Goal: Task Accomplishment & Management: Use online tool/utility

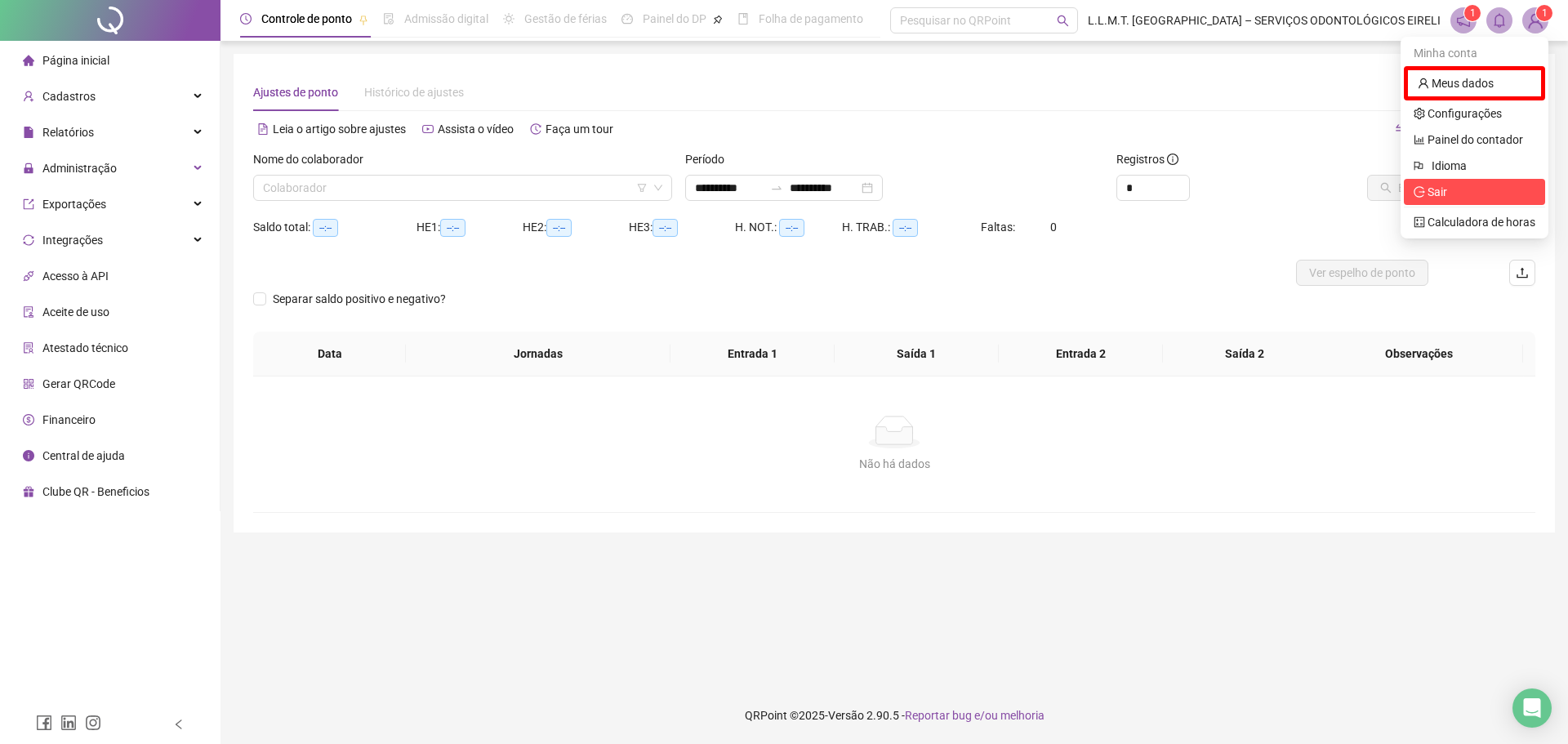
click at [1433, 188] on span "Sair" at bounding box center [1437, 191] width 19 height 13
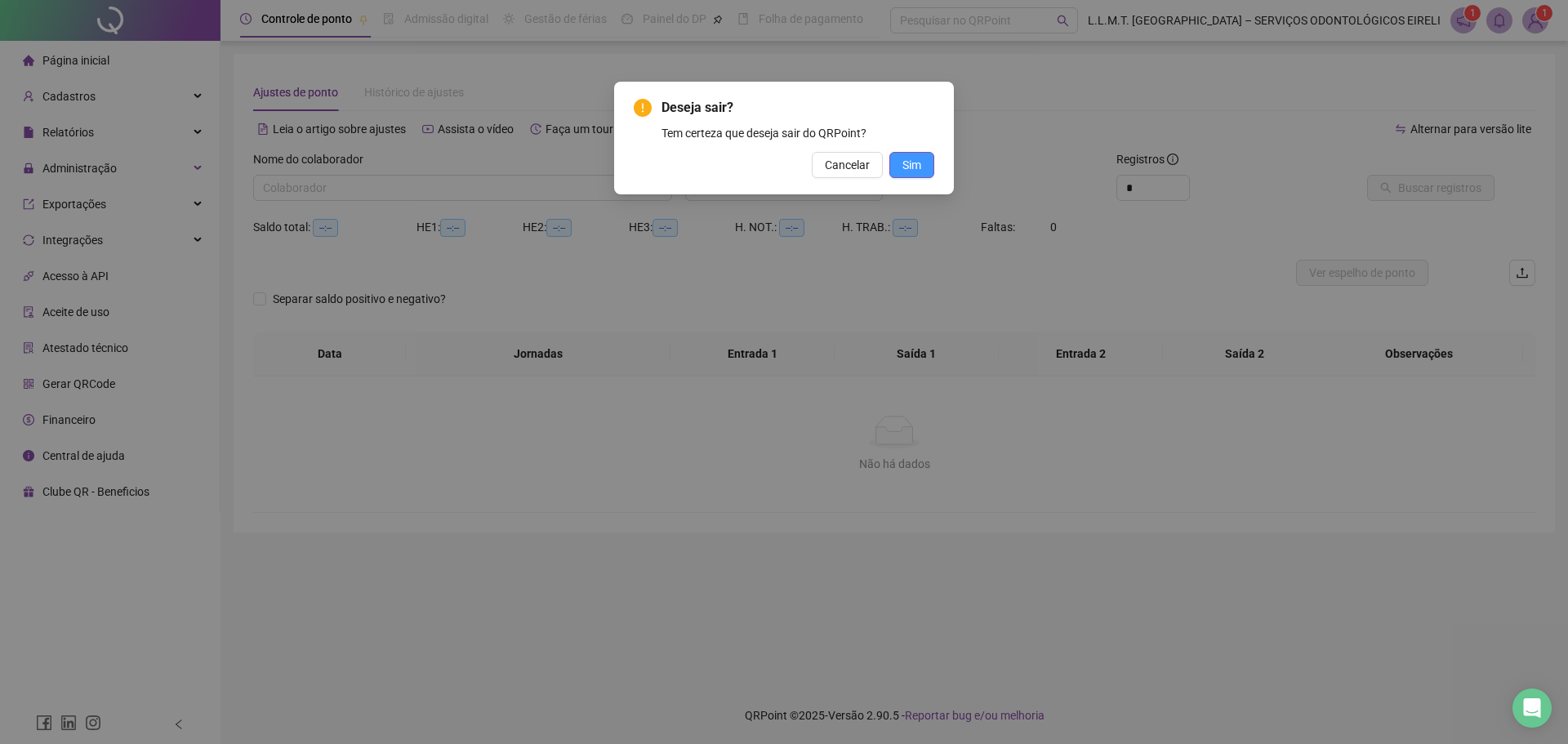
click at [918, 164] on span "Sim" at bounding box center [912, 165] width 19 height 18
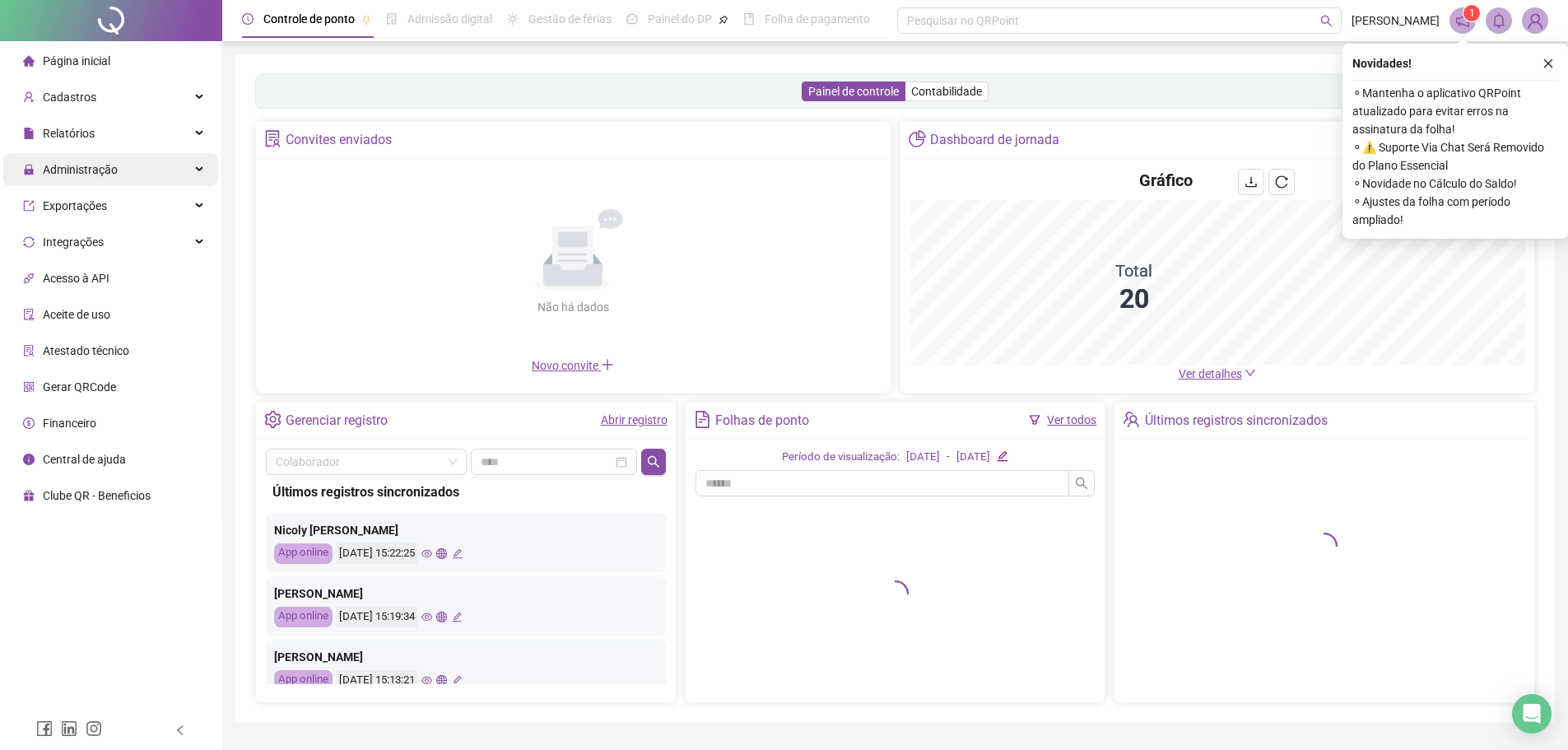
click at [101, 171] on span "Administração" at bounding box center [80, 169] width 75 height 13
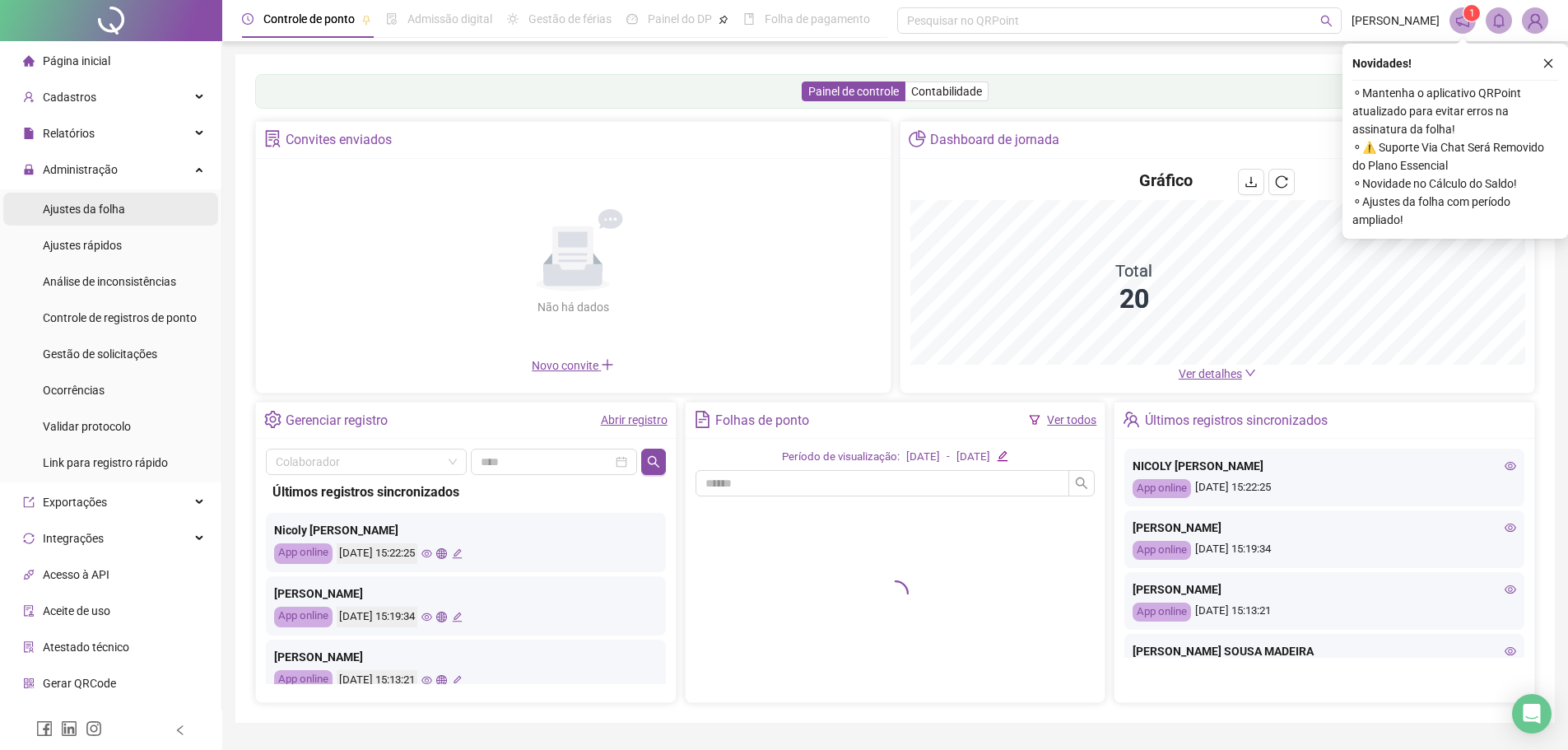
click at [99, 208] on span "Ajustes da folha" at bounding box center [84, 209] width 82 height 13
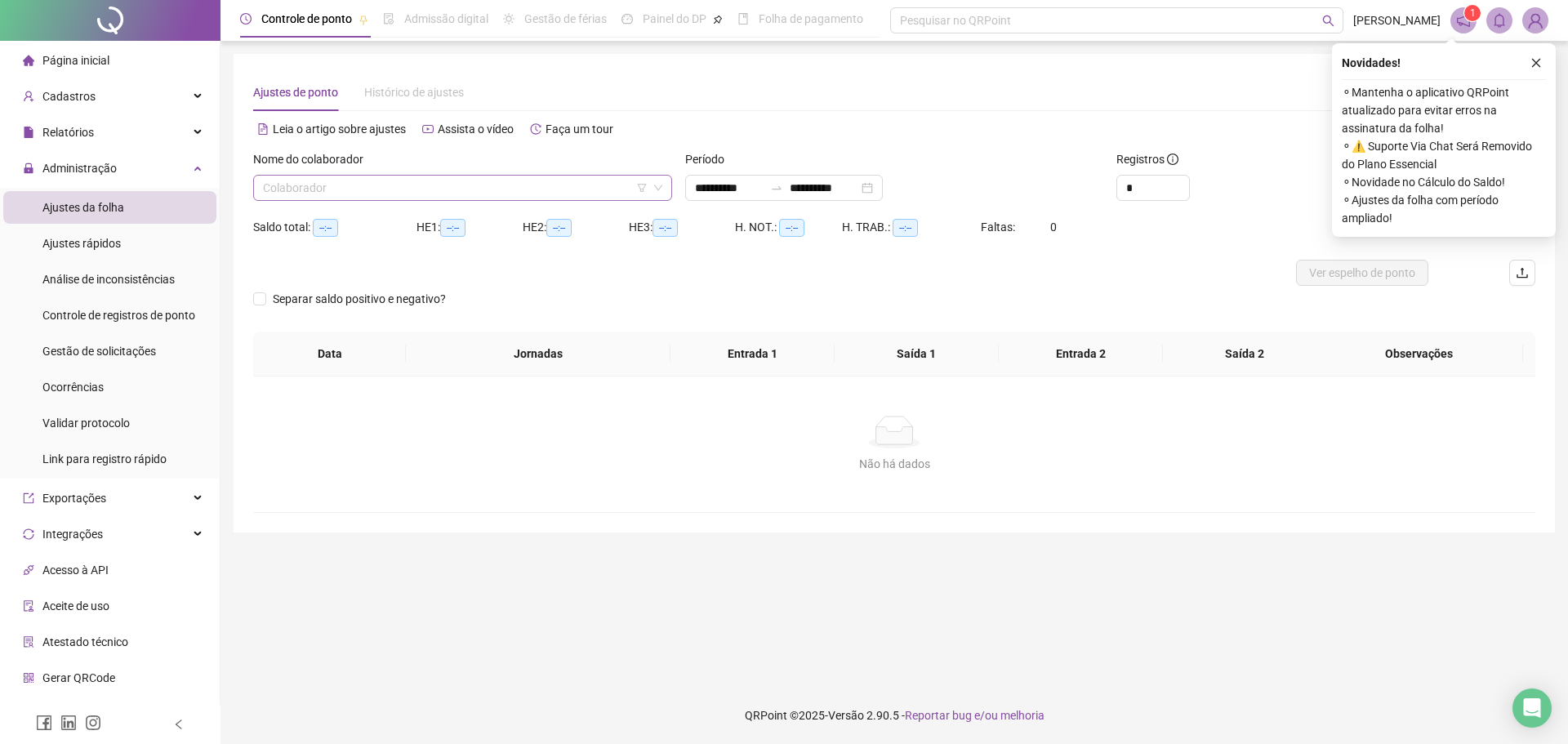
click at [450, 183] on input "search" at bounding box center [455, 188] width 384 height 24
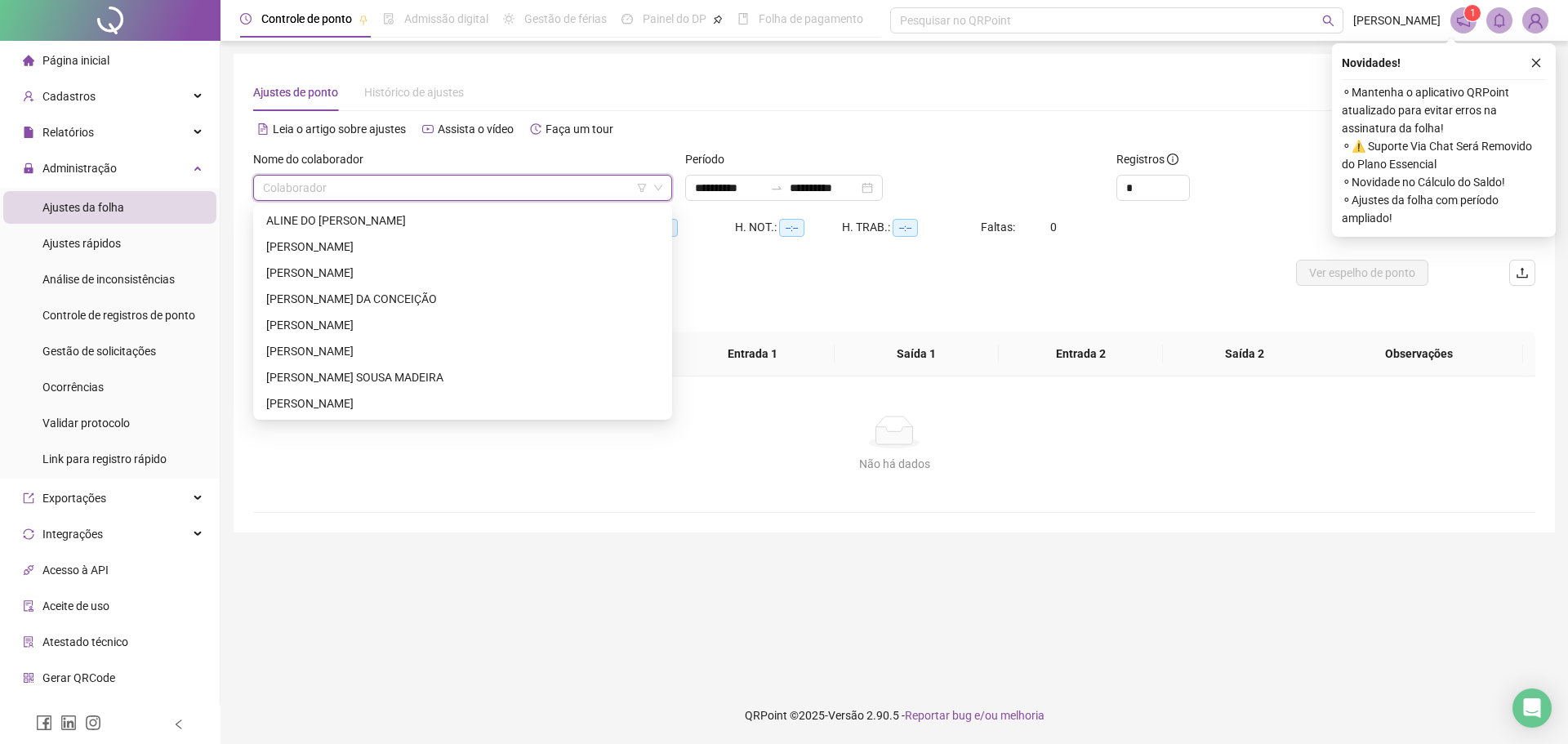
type input "**********"
click at [416, 341] on div "[PERSON_NAME]" at bounding box center [463, 351] width 412 height 26
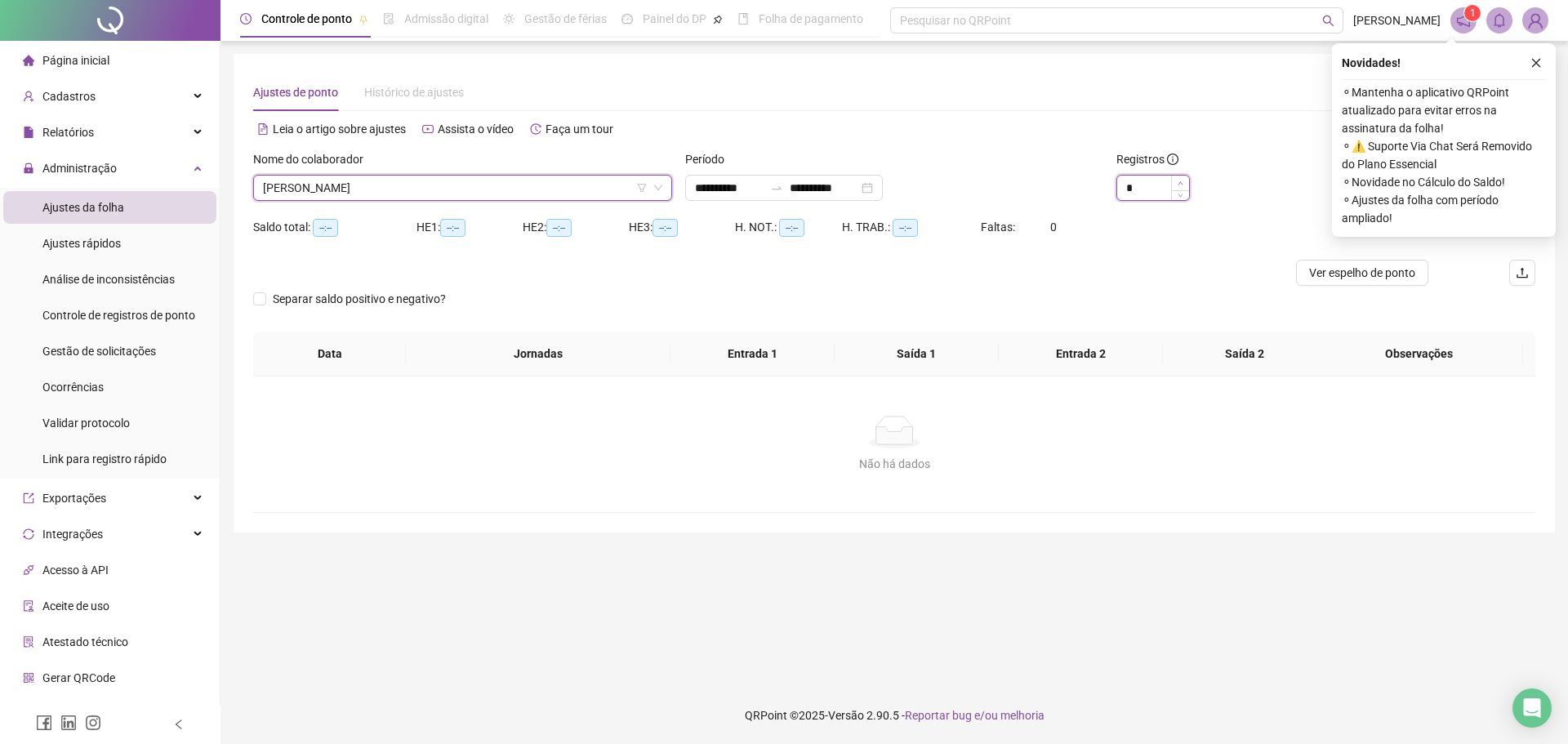
type input "*"
click at [1184, 181] on span "Increase Value" at bounding box center [1180, 183] width 18 height 15
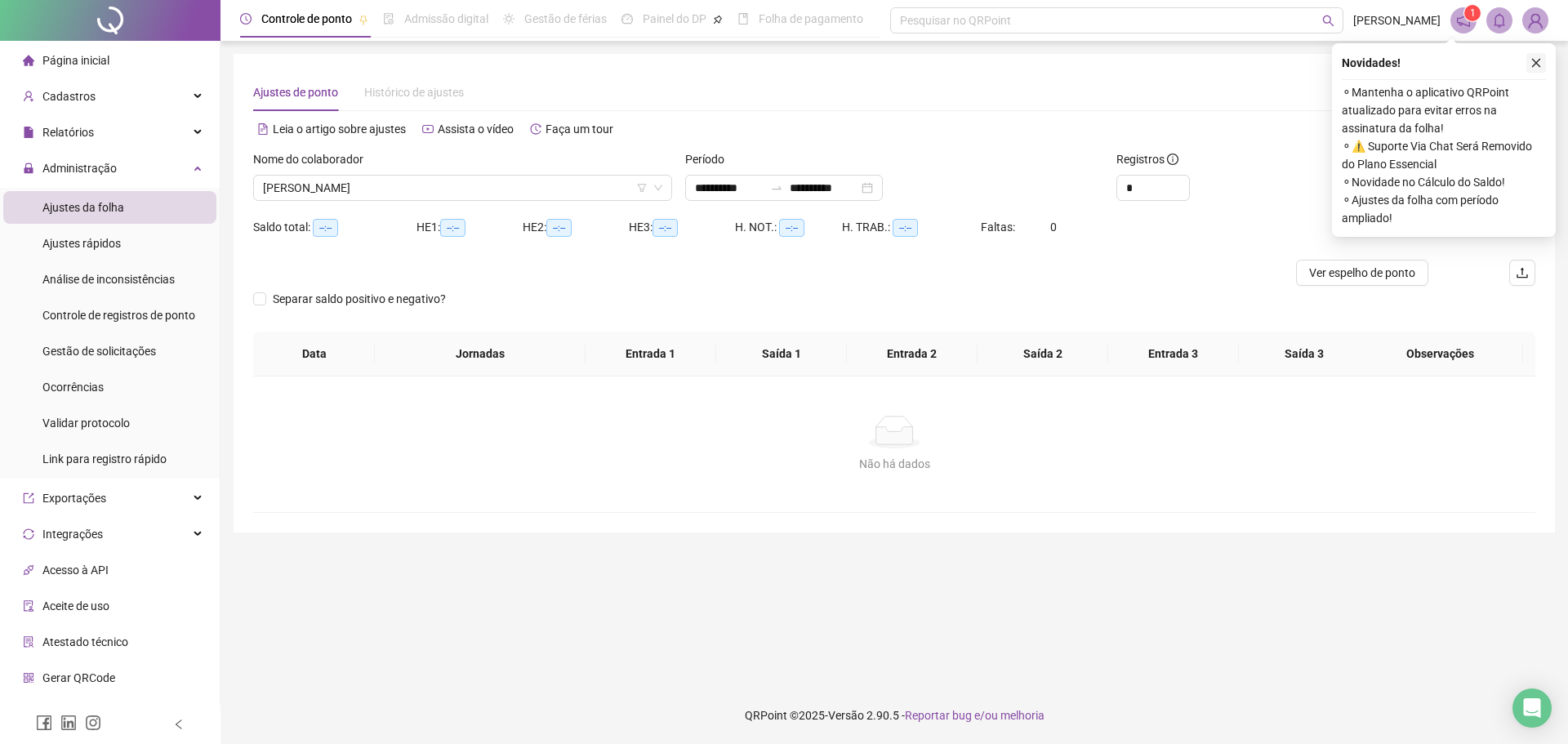
click at [1543, 63] on button "button" at bounding box center [1536, 63] width 19 height 19
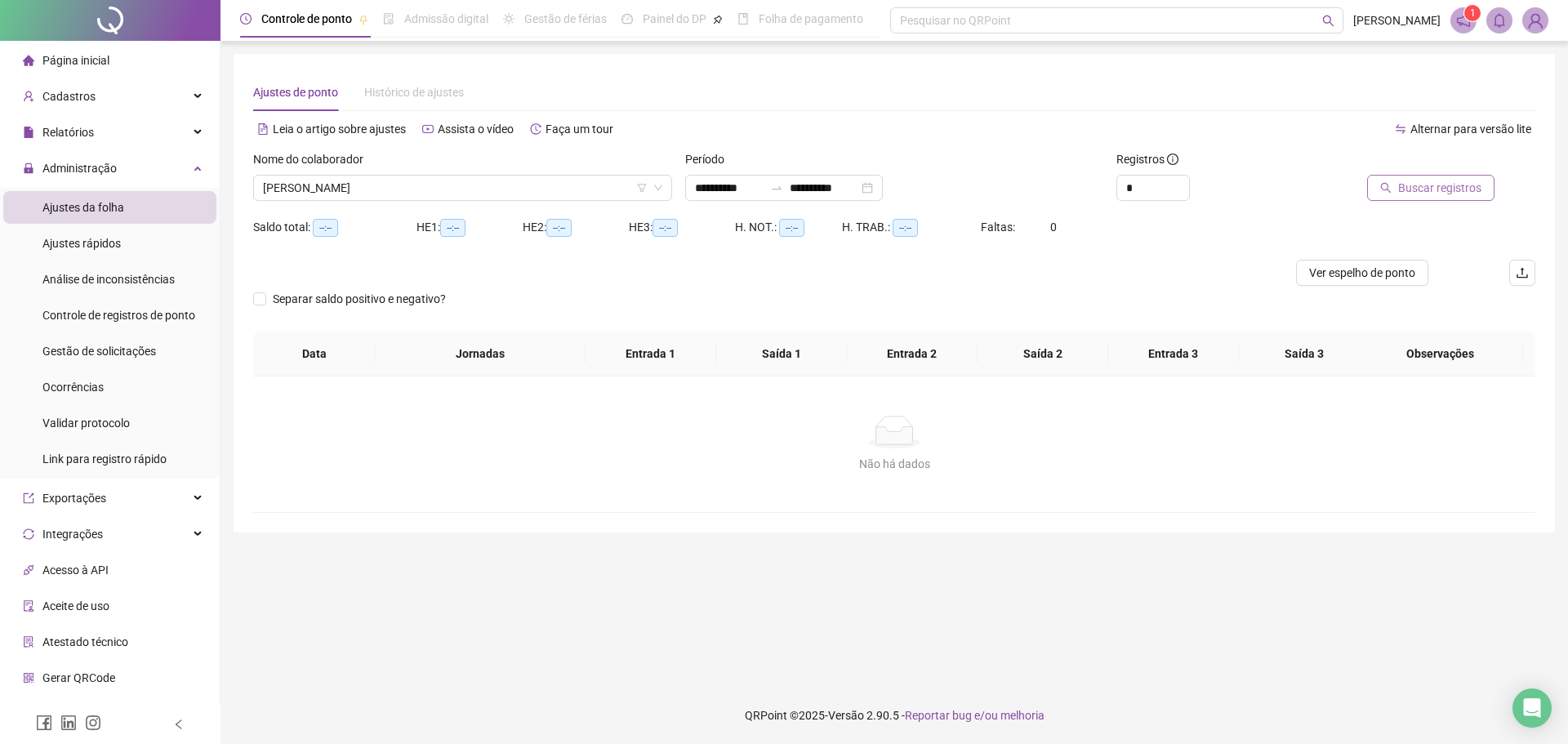
click at [1417, 183] on span "Buscar registros" at bounding box center [1439, 188] width 83 height 18
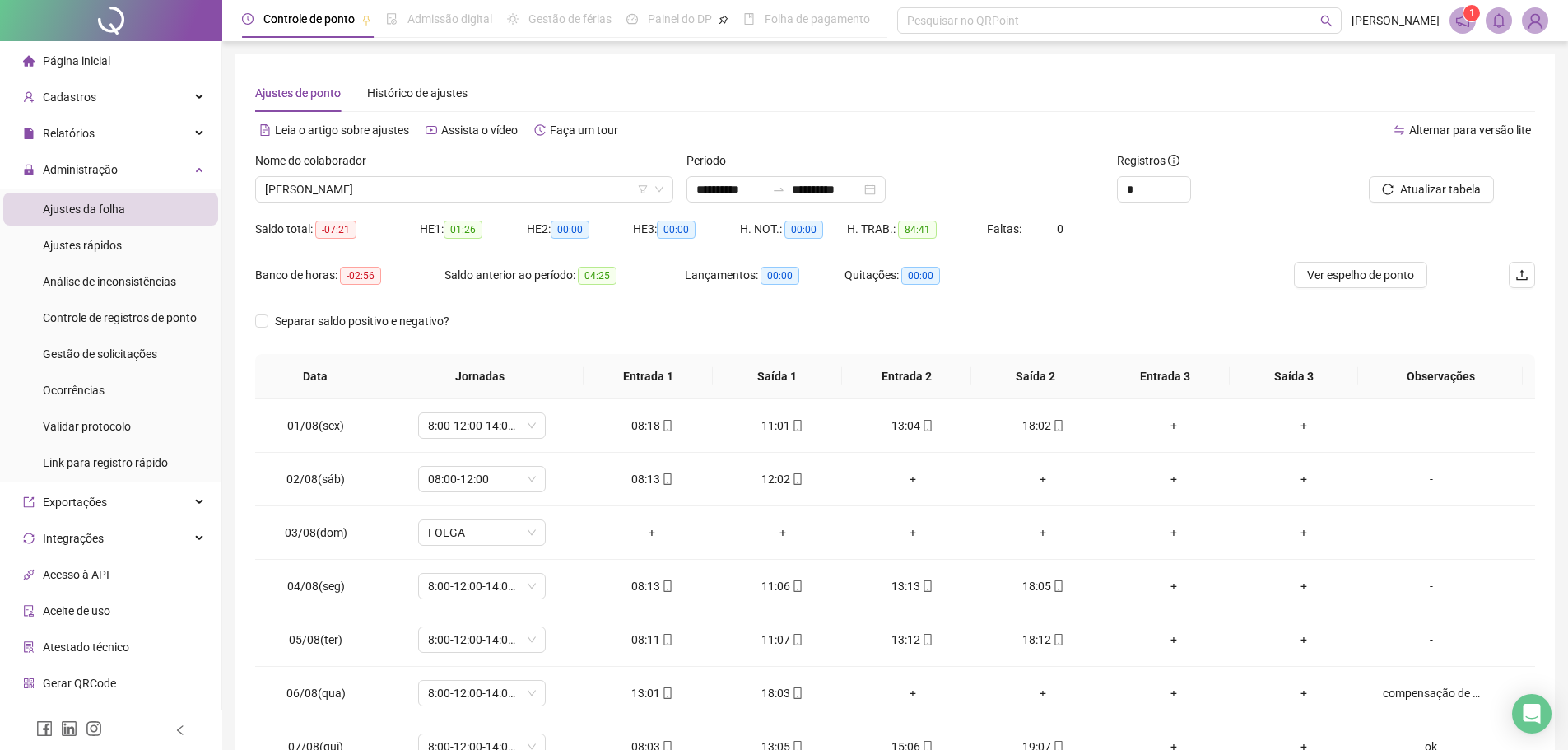
click at [990, 290] on div "Quitações: 00:00" at bounding box center [924, 284] width 159 height 46
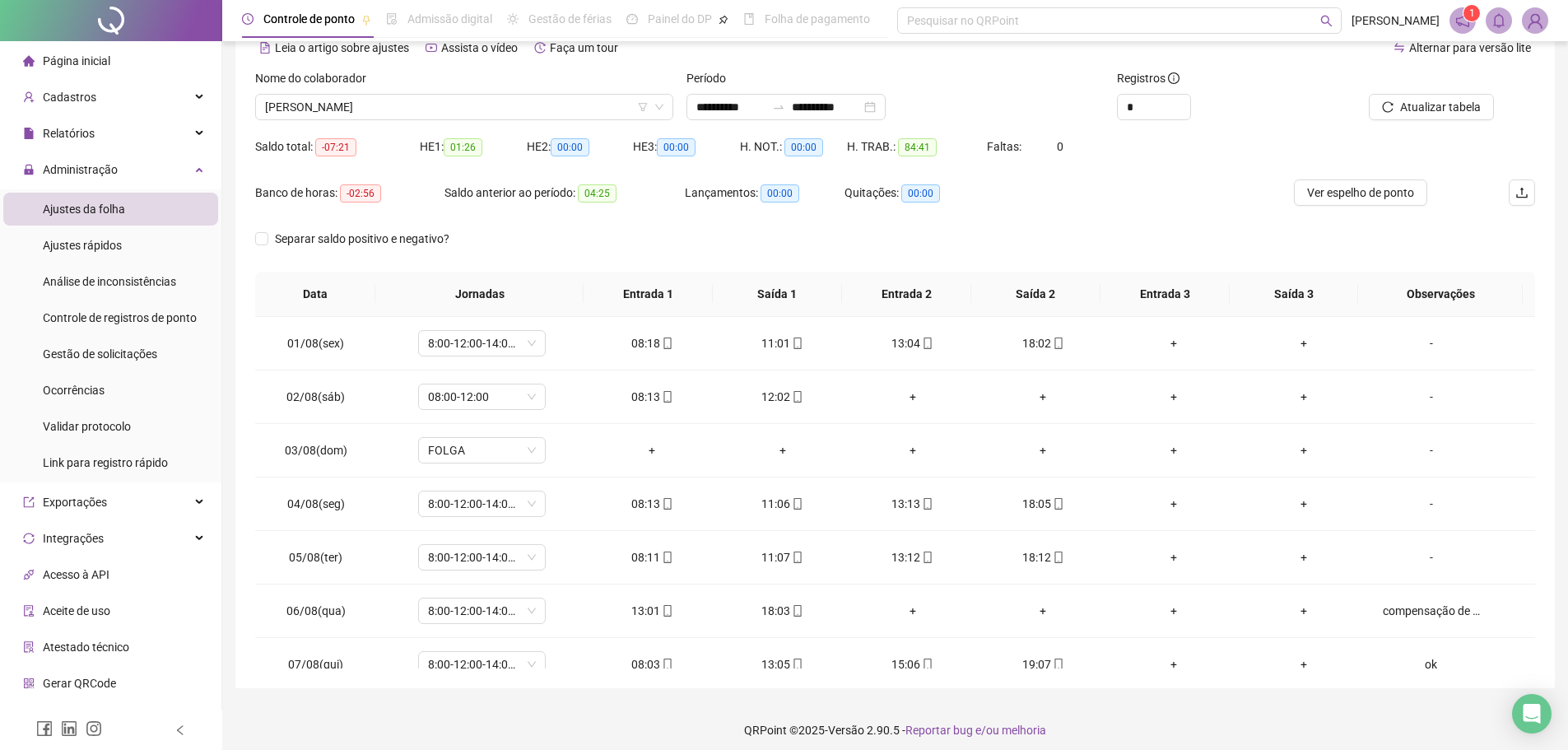
click at [1092, 226] on div "Separar saldo positivo e negativo?" at bounding box center [895, 248] width 1280 height 46
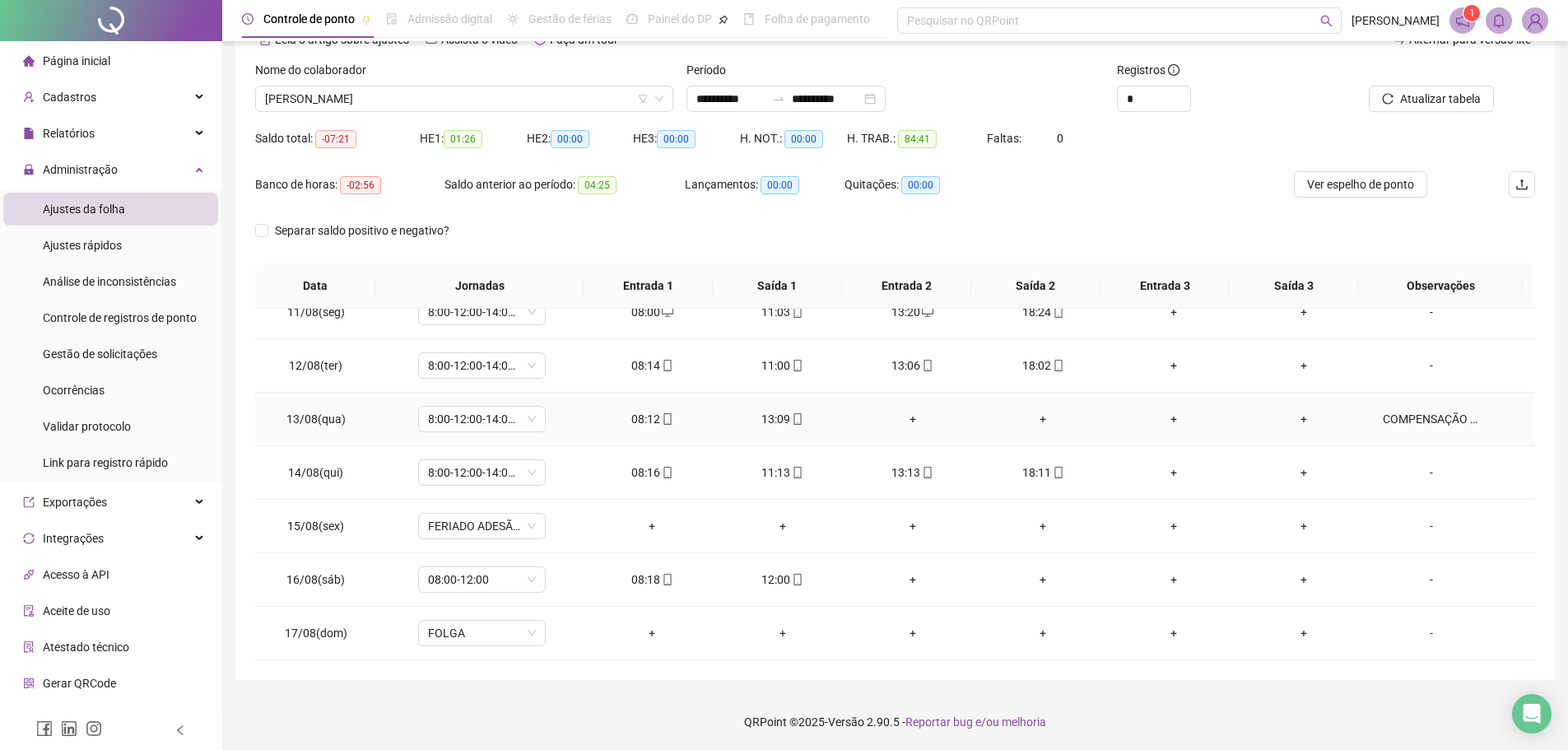
scroll to position [92, 0]
click at [1093, 686] on div "**********" at bounding box center [894, 328] width 1345 height 841
